Goal: Information Seeking & Learning: Learn about a topic

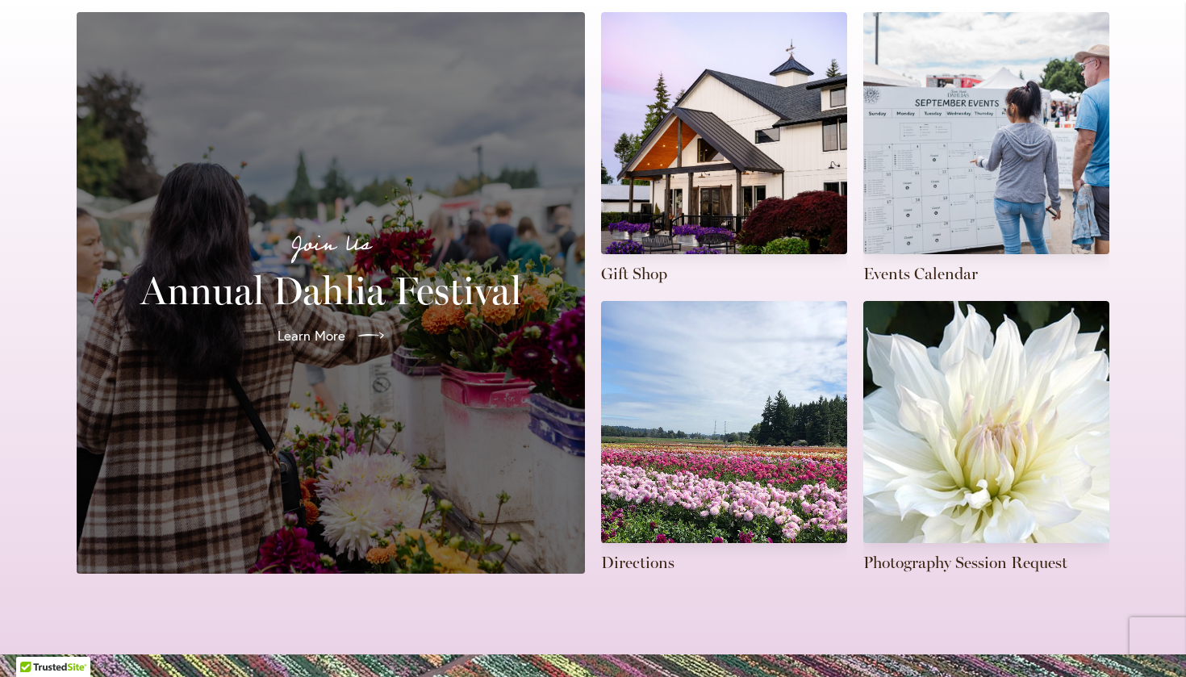
scroll to position [404, 0]
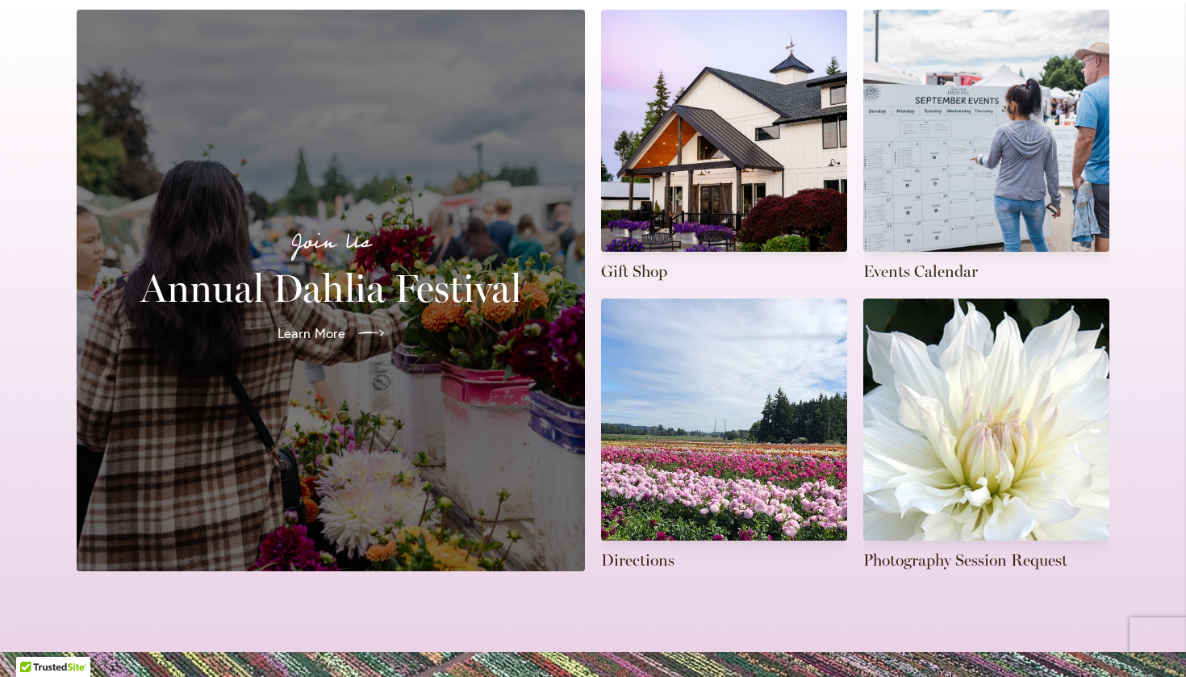
click at [406, 329] on div "Learn More" at bounding box center [331, 333] width 470 height 45
click at [357, 320] on div at bounding box center [368, 333] width 36 height 26
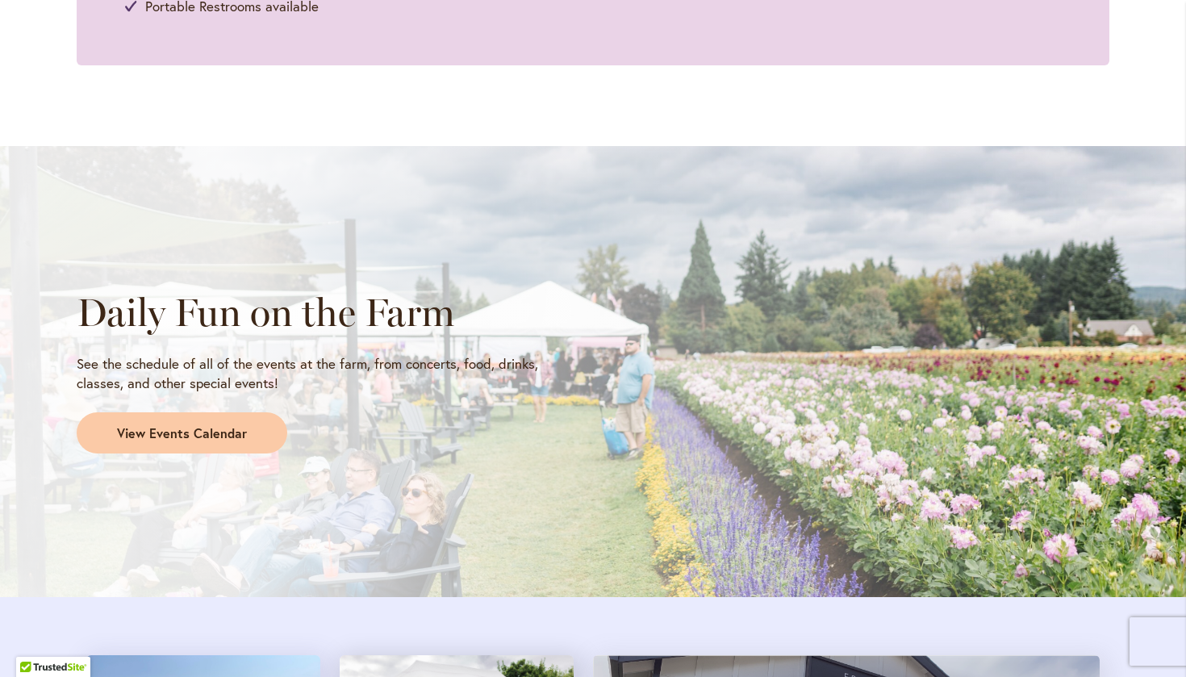
scroll to position [1337, 0]
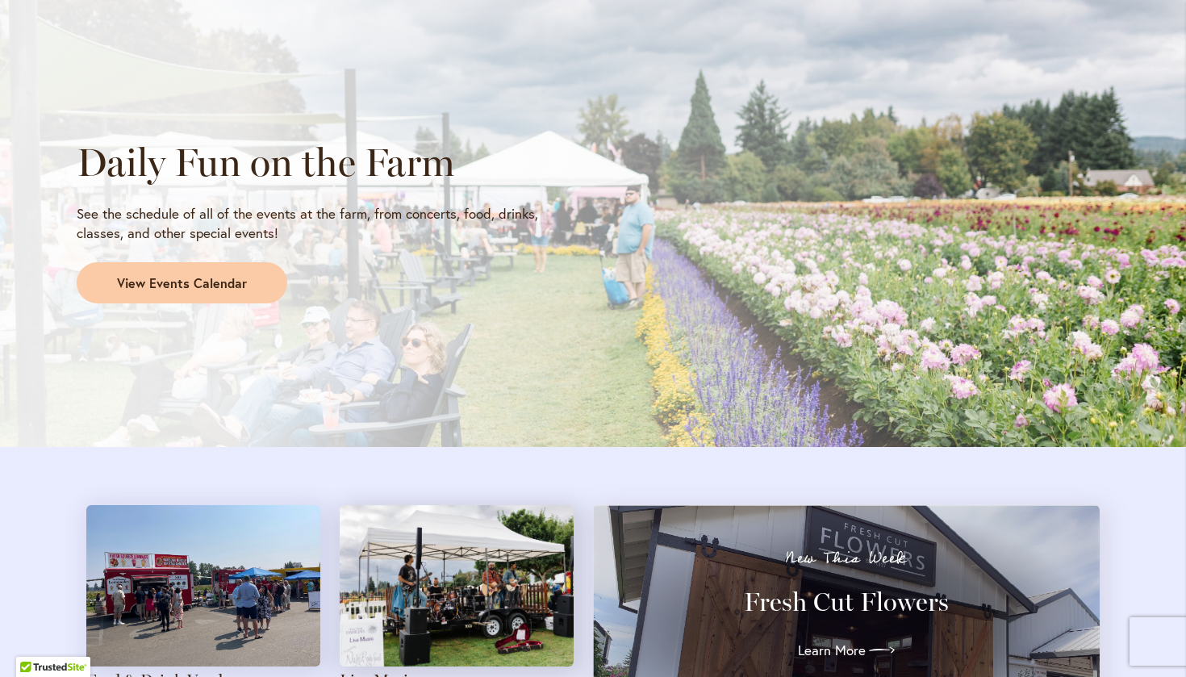
click at [339, 332] on div "Daily Fun on the Farm See the schedule of all of the events at the farm, from c…" at bounding box center [593, 222] width 1186 height 452
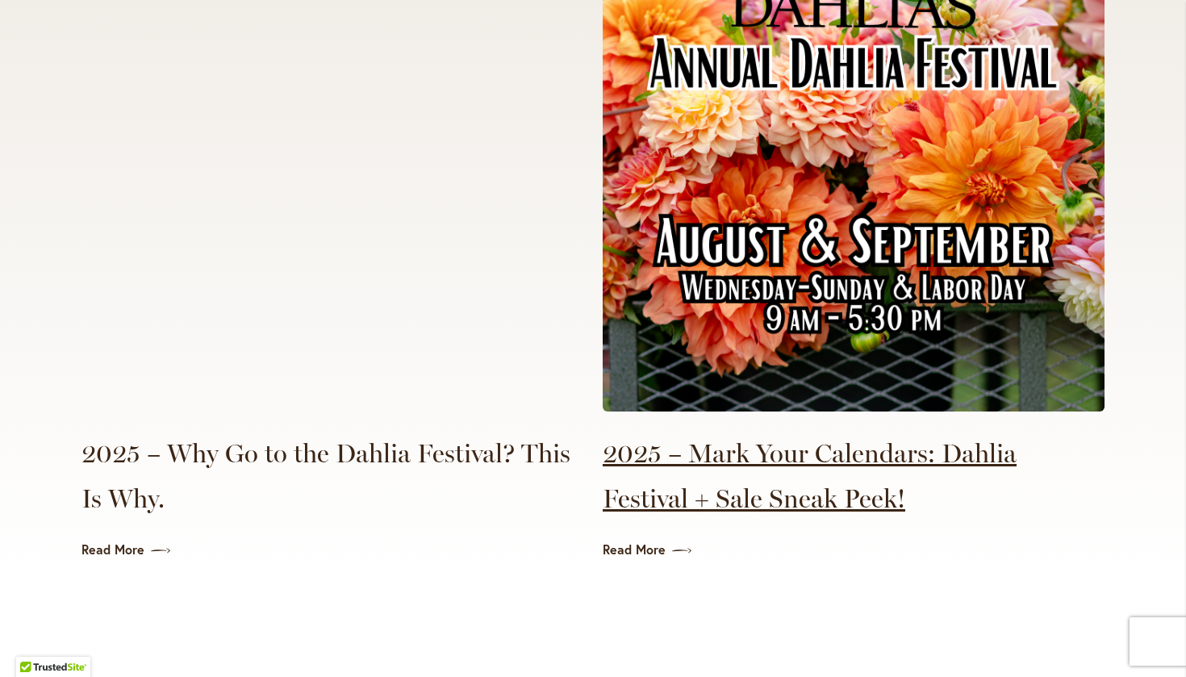
scroll to position [3695, 0]
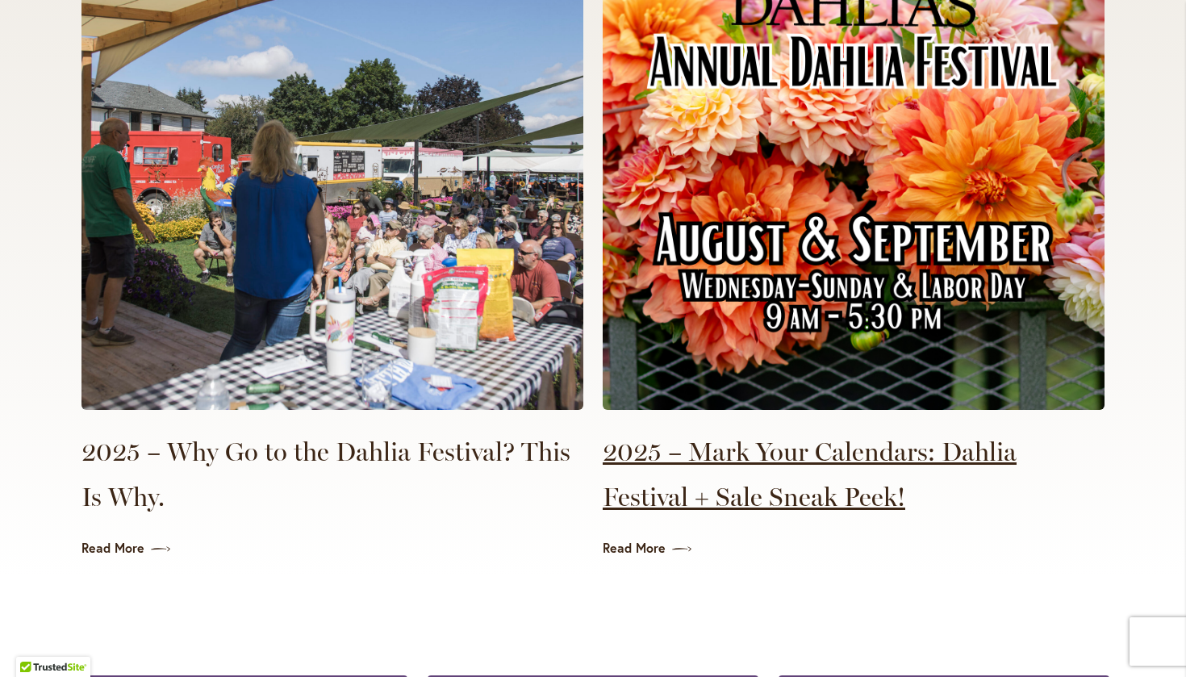
click at [660, 459] on link "2025 – Mark Your Calendars: Dahlia Festival + Sale Sneak Peek!" at bounding box center [854, 474] width 502 height 90
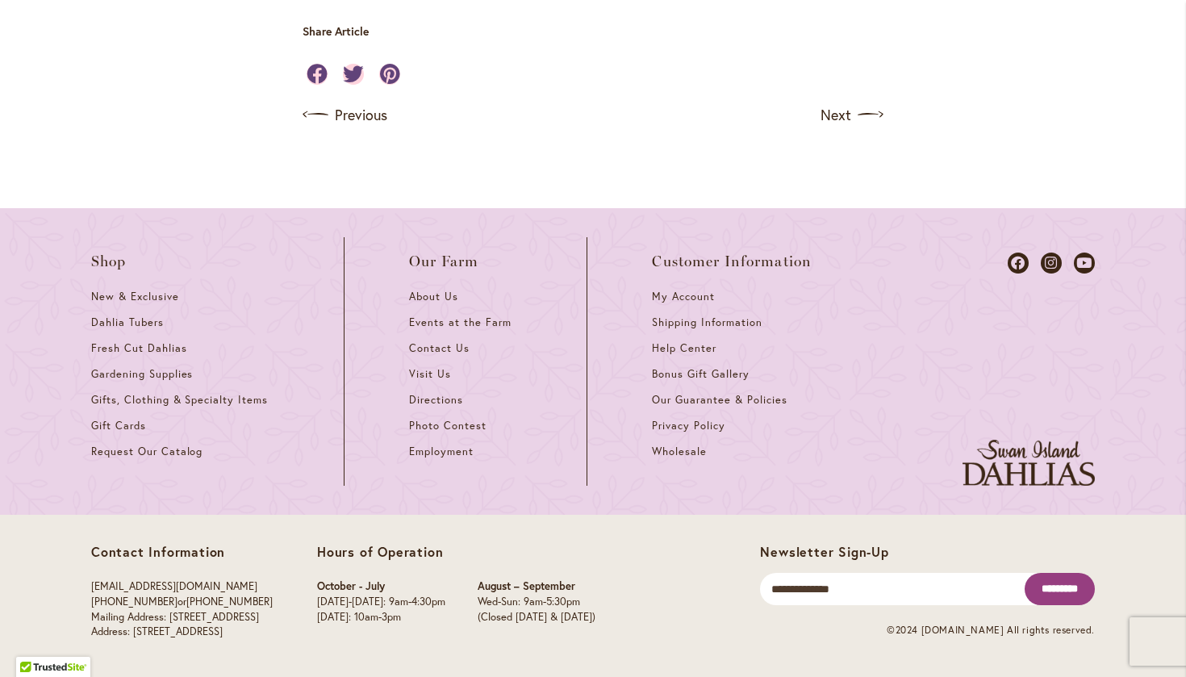
scroll to position [2279, 0]
click at [424, 297] on span "About Us" at bounding box center [433, 297] width 49 height 14
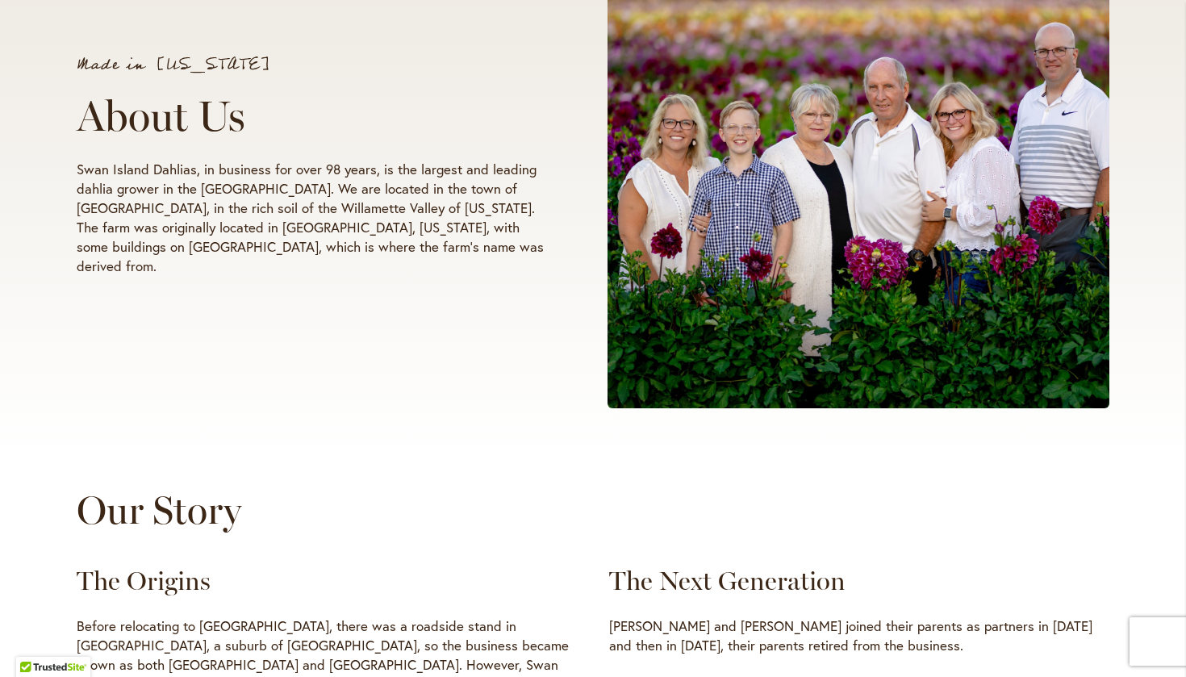
scroll to position [354, 0]
